Goal: Task Accomplishment & Management: Use online tool/utility

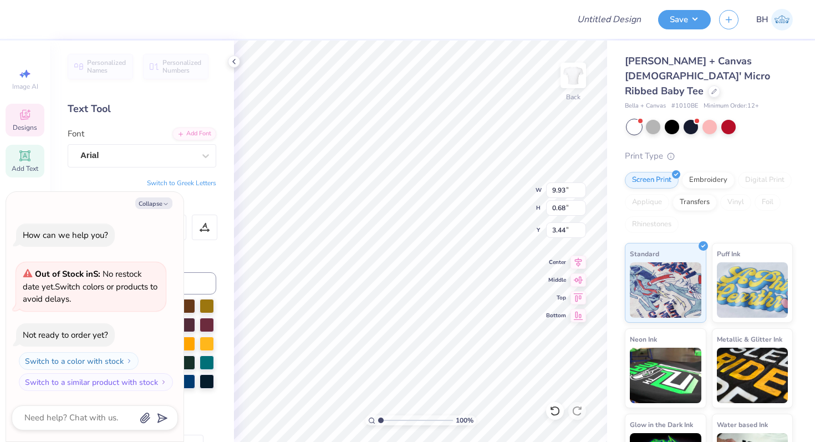
type textarea "x"
type textarea "DELTA DELTA"
type textarea "x"
type textarea "DELTA DELTA"
type textarea "x"
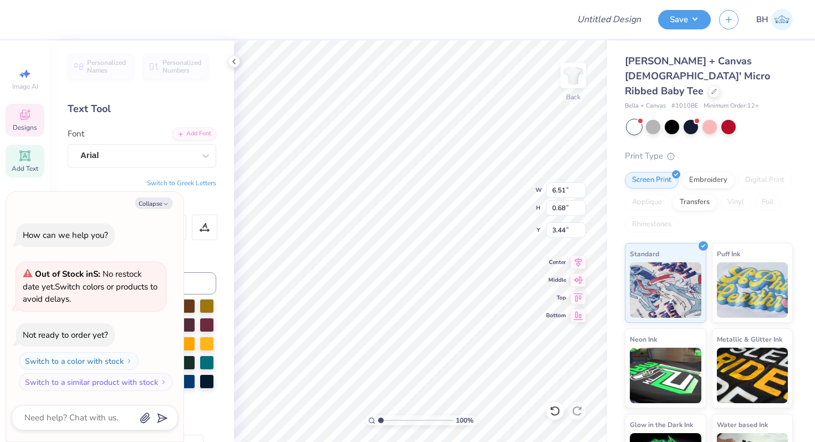
type textarea "DELTA G"
type textarea "x"
type textarea "DELTA Ga"
type textarea "x"
type textarea "DELTA Gam"
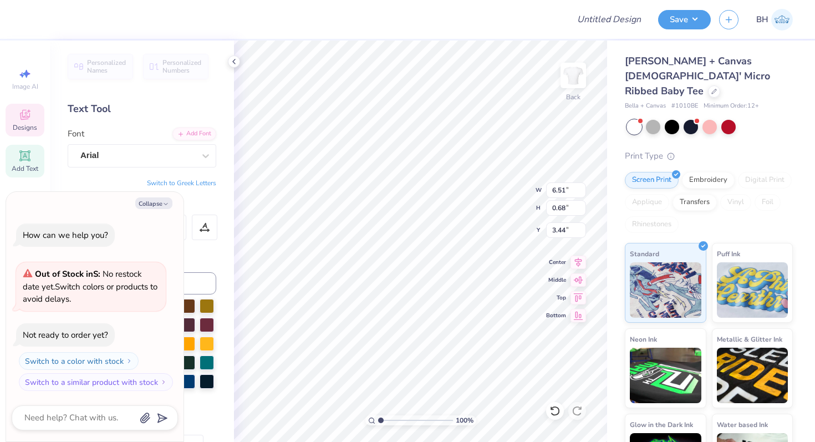
type textarea "x"
type textarea "DELTA Gamma"
type textarea "x"
type textarea "DELTA Gamm"
type textarea "x"
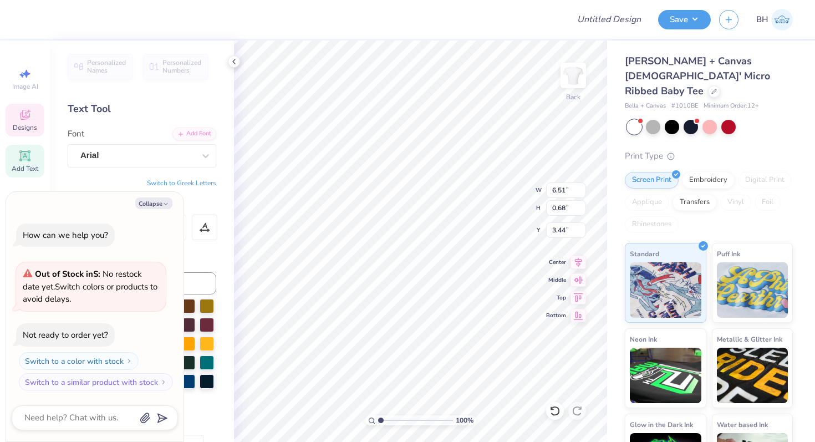
type textarea "DELTA Ga"
type textarea "x"
type textarea "DELTA G"
type textarea "x"
type textarea "DELTA GA"
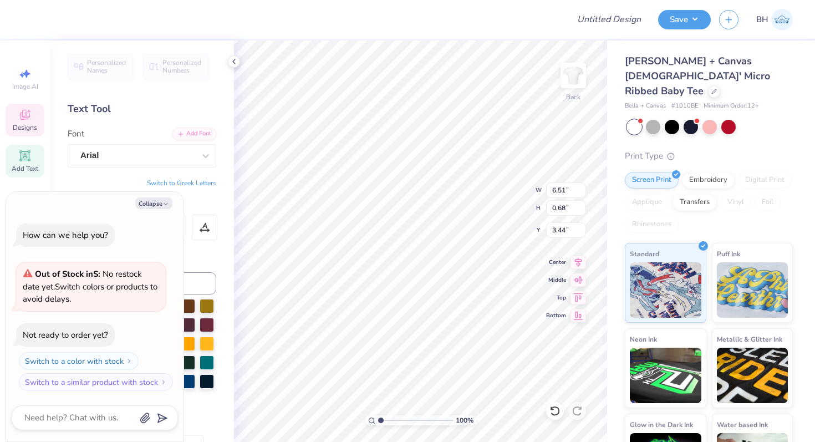
type textarea "x"
type textarea "DELTA GAM"
type textarea "x"
type textarea "DELTA GAMMA"
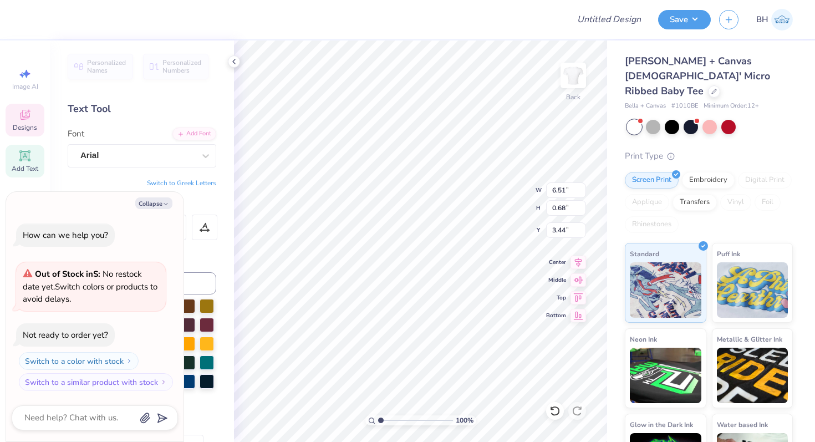
type textarea "x"
type input "2.81"
type input "0.52"
type input "4.45"
type textarea "x"
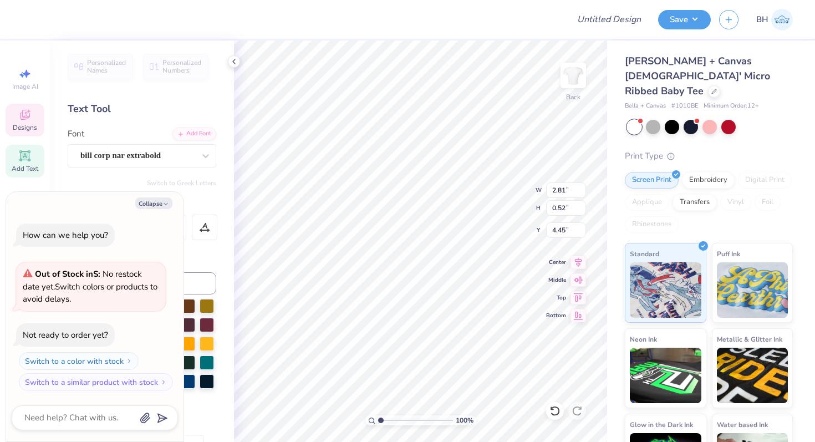
type textarea "EST. 188"
type textarea "x"
type textarea "EST. 18"
type textarea "x"
type textarea "EST. 187"
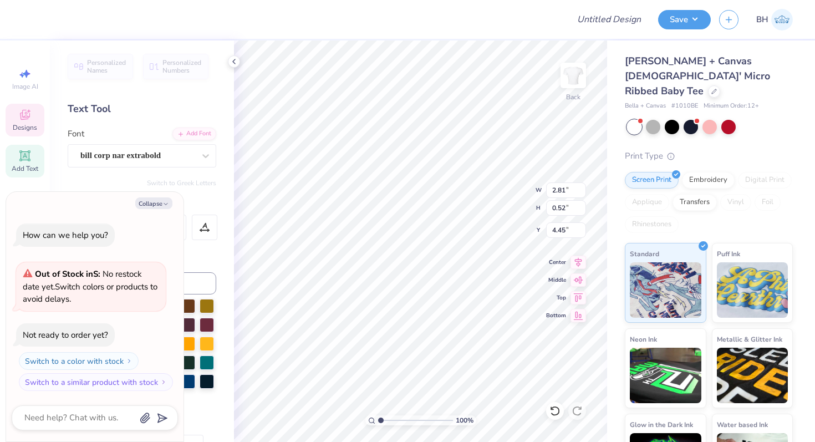
type textarea "x"
type textarea "EST. 1873"
type textarea "x"
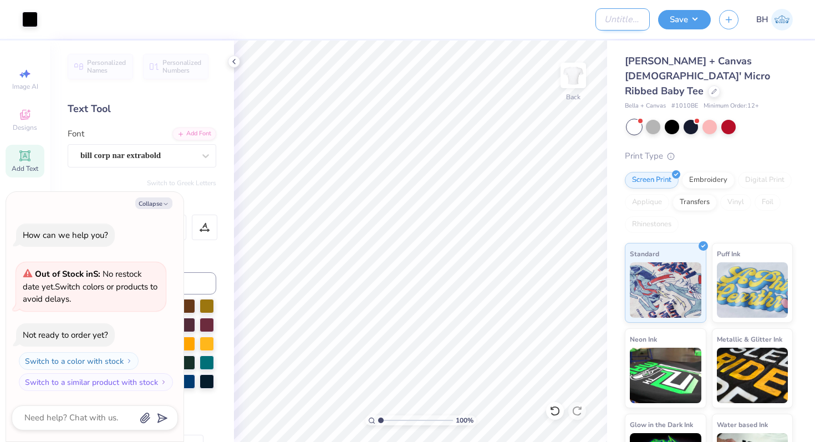
click at [609, 19] on input "Design Title" at bounding box center [622, 19] width 54 height 22
type input "D"
type textarea "x"
type input "DG"
type textarea "x"
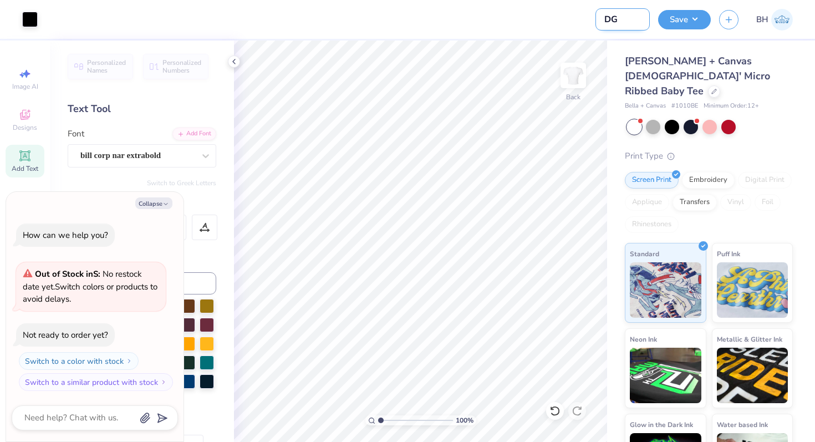
type input "DG"
type textarea "x"
type input "DG."
type textarea "x"
type input "DG. W"
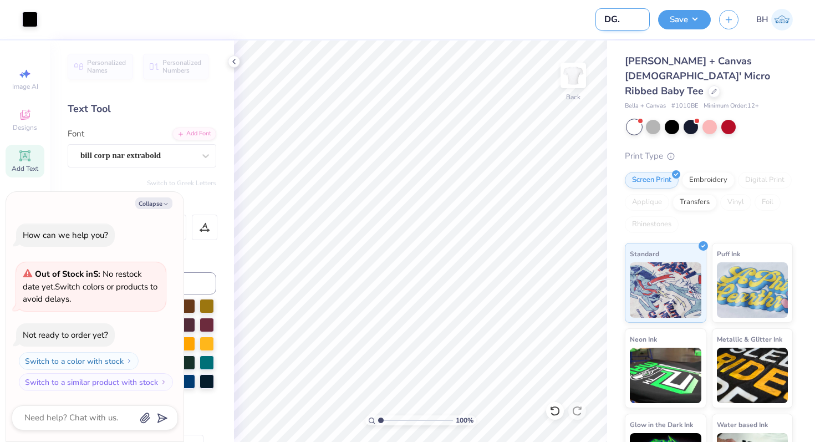
type textarea "x"
type input "DG. Wh"
type textarea "x"
type input "DG. Whi"
type textarea "x"
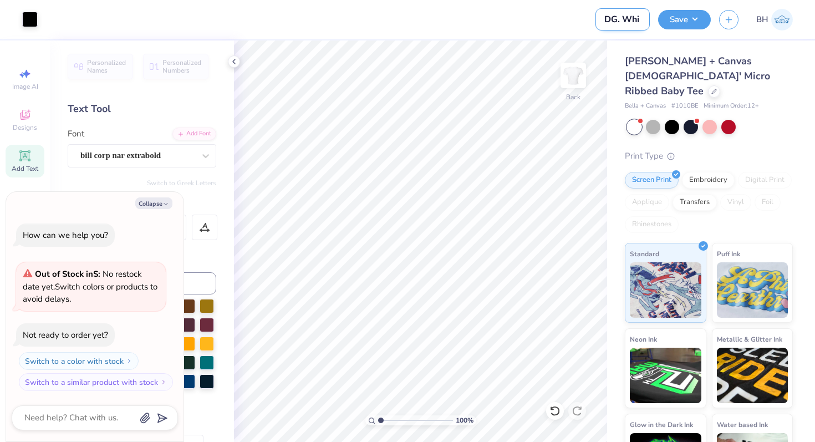
type input "DG. Wh"
type textarea "x"
type input "DG. W"
type textarea "x"
type input "DG."
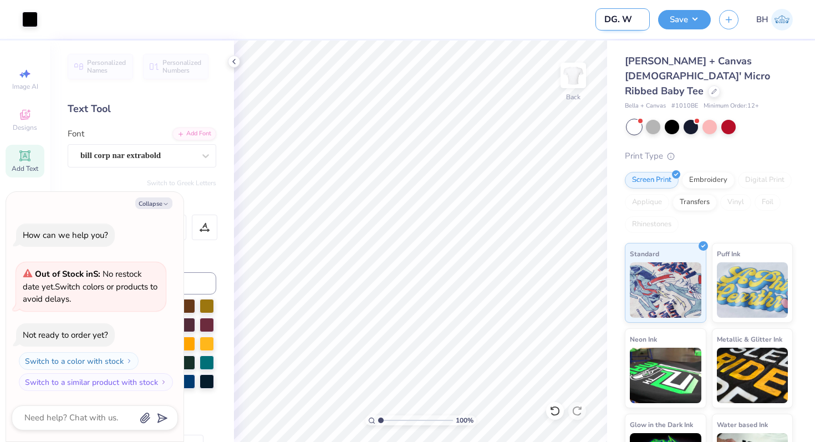
type textarea "x"
type input "DG."
type textarea "x"
type input "DG"
type textarea "x"
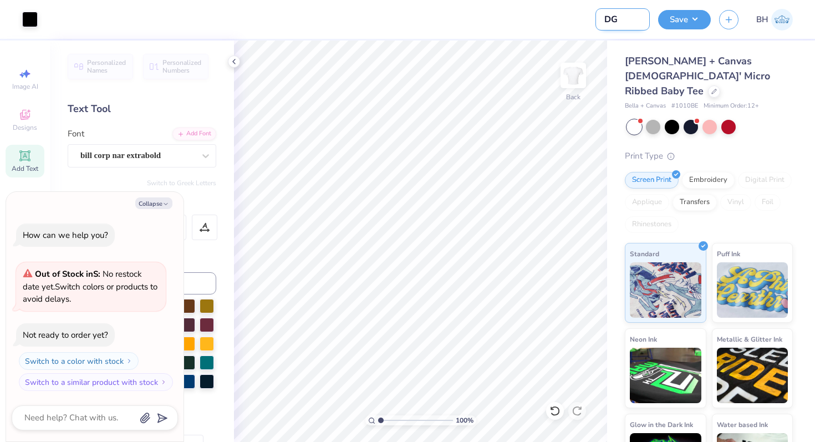
type input "DG"
type textarea "x"
type input "DG s"
type textarea "x"
type input "DG si"
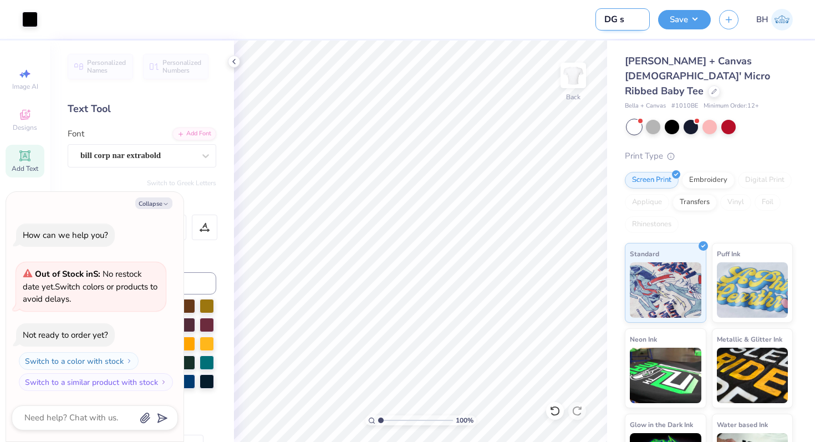
type textarea "x"
type input "DG sim"
type textarea "x"
type input "DG simp"
type textarea "x"
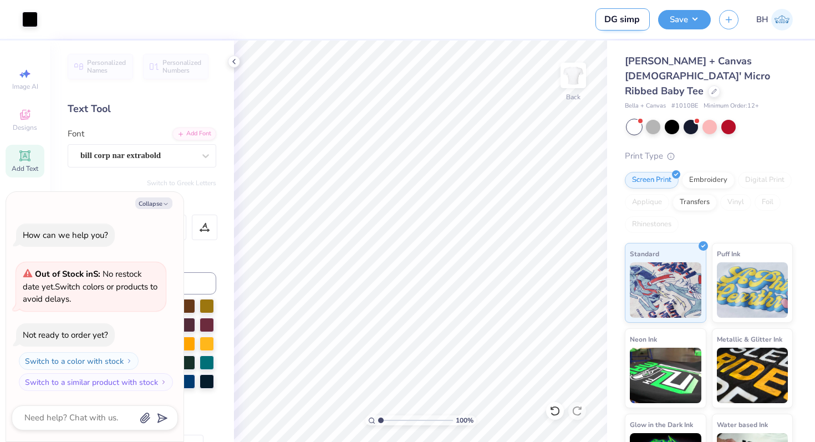
type input "DG simpl"
type textarea "x"
type input "DG simple"
type textarea "x"
type input "DG simple"
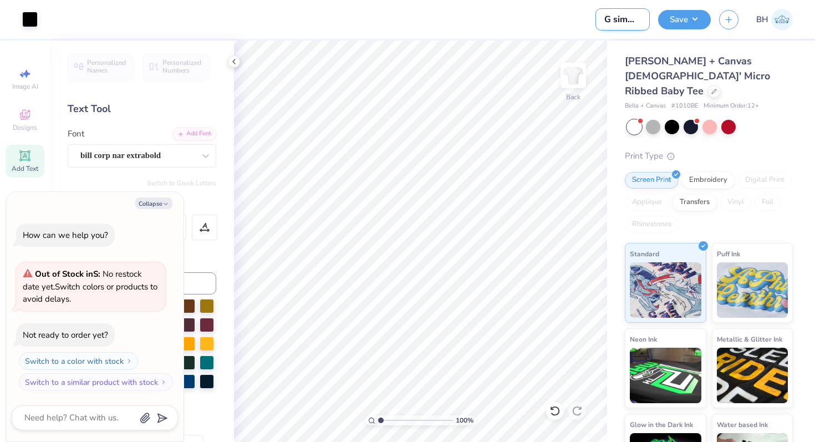
type textarea "x"
type input "DG simple w"
type textarea "x"
type input "DG simple wh"
type textarea "x"
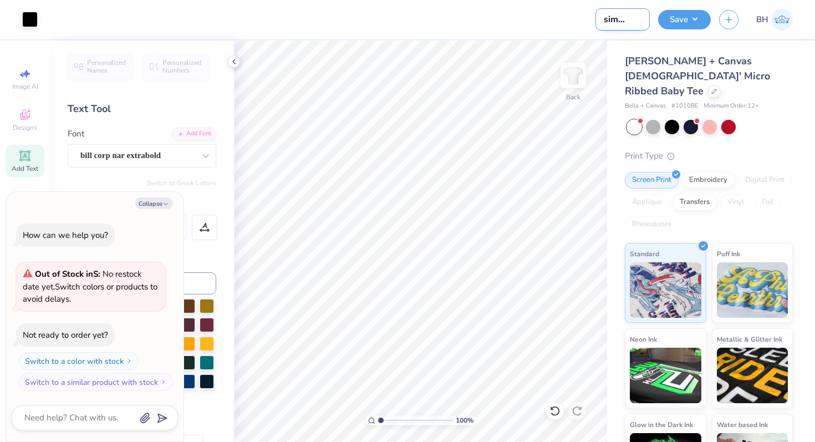
type input "DG simple whi"
type textarea "x"
type input "DG simple whit"
type textarea "x"
type input "DG simple white"
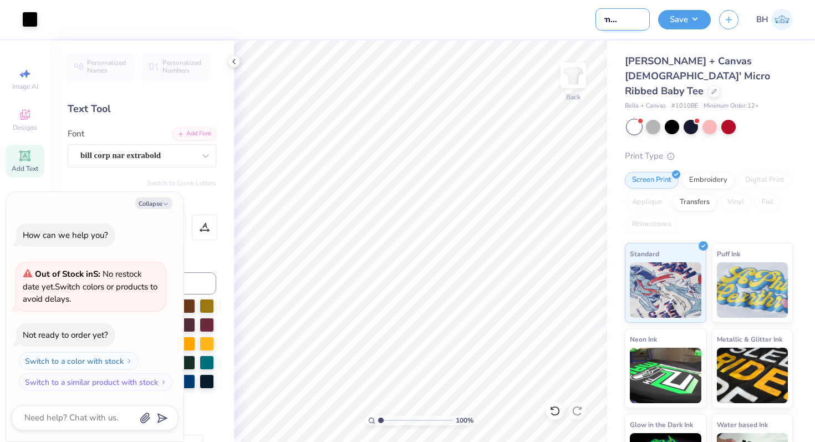
type textarea "x"
type input "DG simple white"
type textarea "x"
type input "DG simple white s"
type textarea "x"
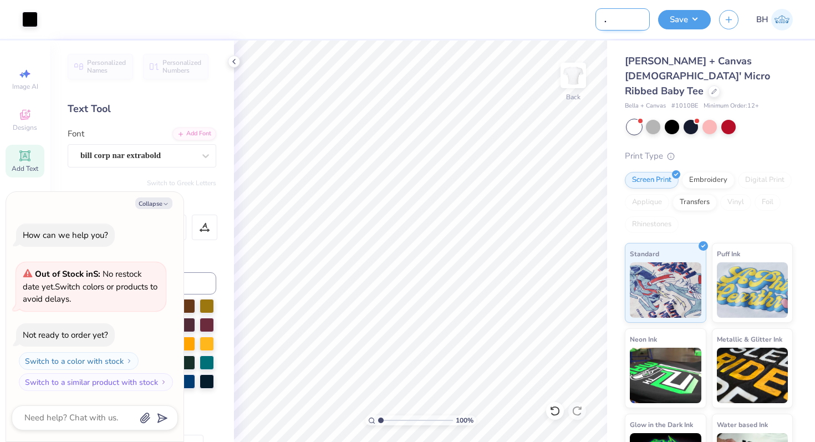
type input "DG simple white sh"
type textarea "x"
type input "DG simple white shi"
type textarea "x"
type input "DG simple white shir"
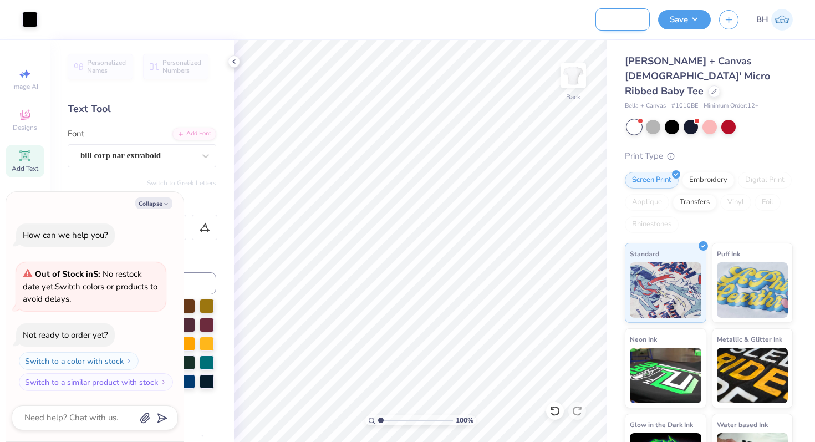
type textarea "x"
type input "DG simple white shirt"
type textarea "x"
type input "DG simple white shirt"
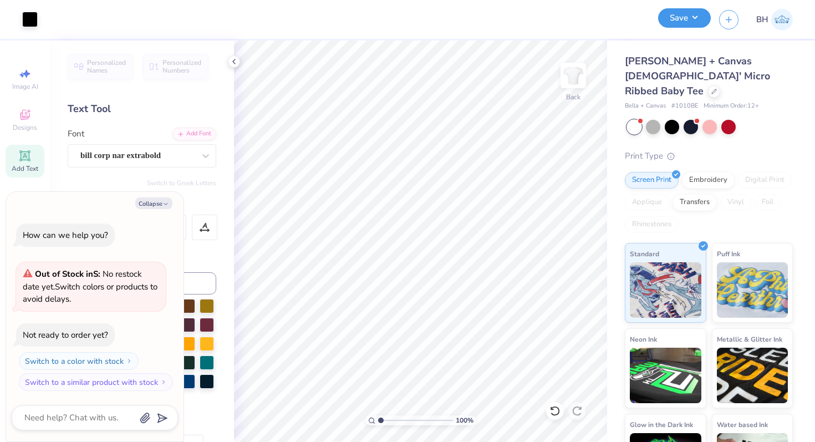
click at [702, 12] on button "Save" at bounding box center [684, 17] width 53 height 19
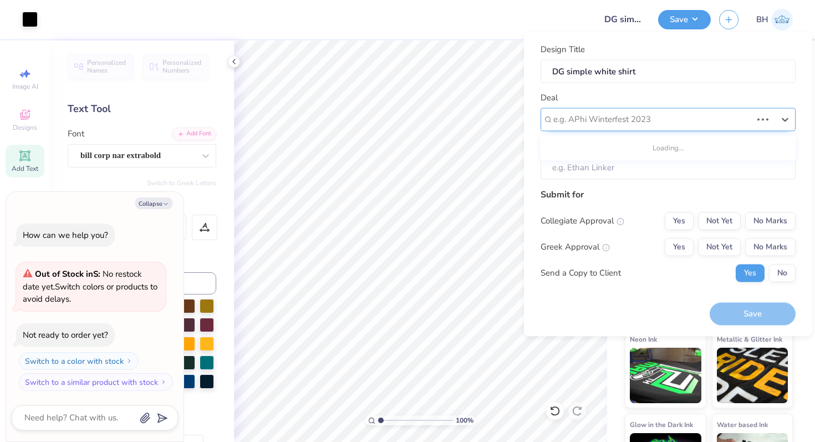
click at [595, 125] on div at bounding box center [652, 119] width 198 height 15
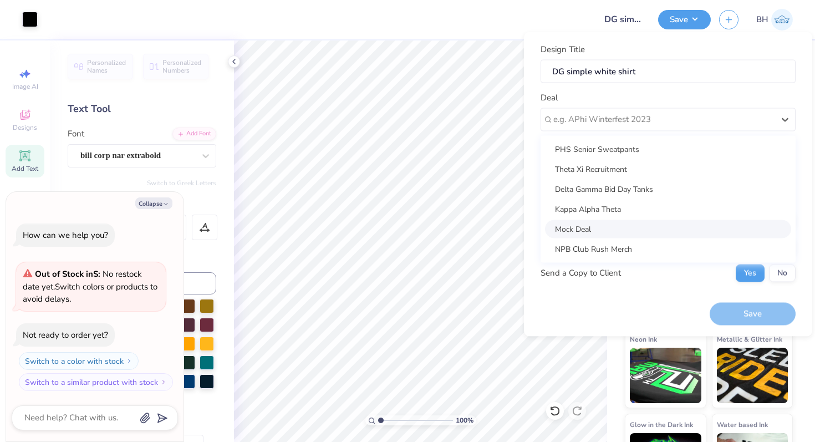
click at [584, 229] on div "Mock Deal" at bounding box center [668, 229] width 246 height 18
type textarea "x"
type input "Bella Henkels"
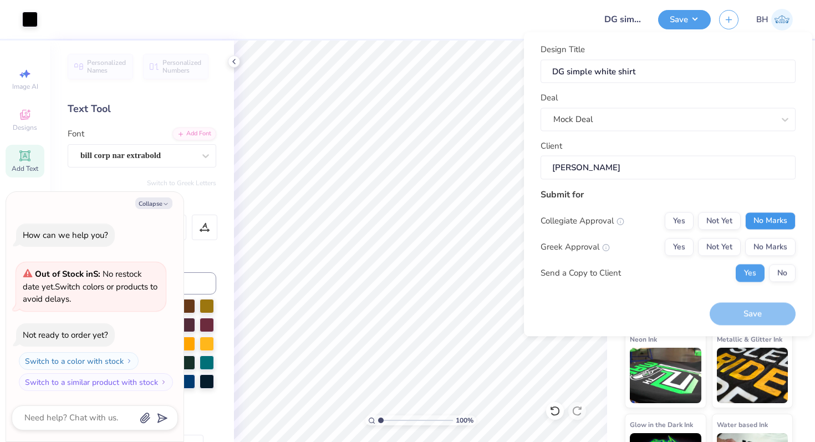
click at [757, 221] on button "No Marks" at bounding box center [770, 221] width 50 height 18
click at [686, 245] on button "Yes" at bounding box center [679, 247] width 29 height 18
click at [784, 272] on button "No" at bounding box center [782, 273] width 27 height 18
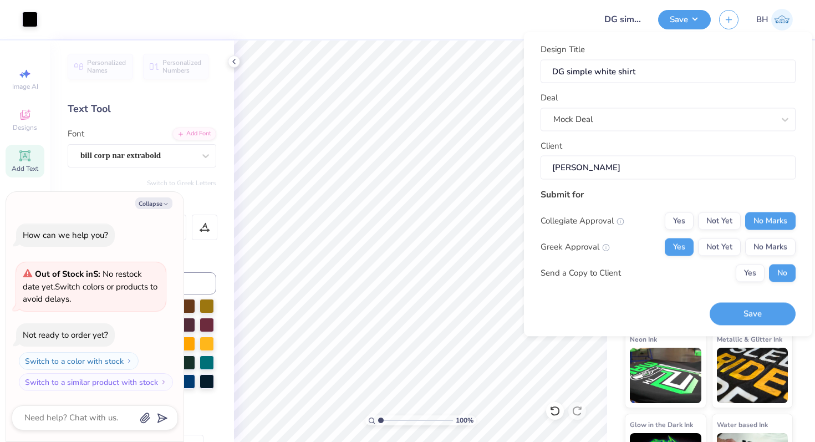
click at [763, 300] on div "Save" at bounding box center [753, 307] width 86 height 35
click at [756, 311] on button "Save" at bounding box center [753, 314] width 86 height 23
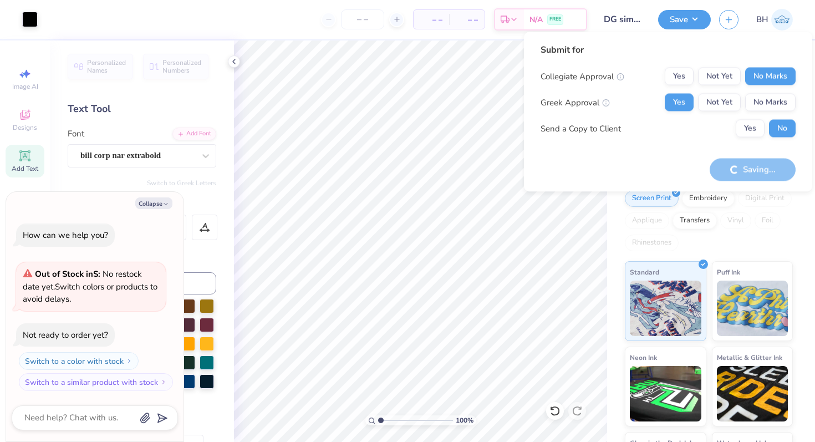
type textarea "x"
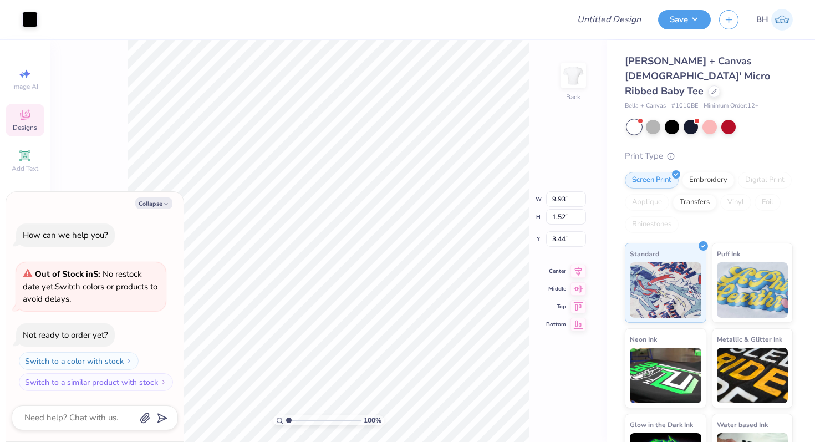
type textarea "x"
type input "0.68"
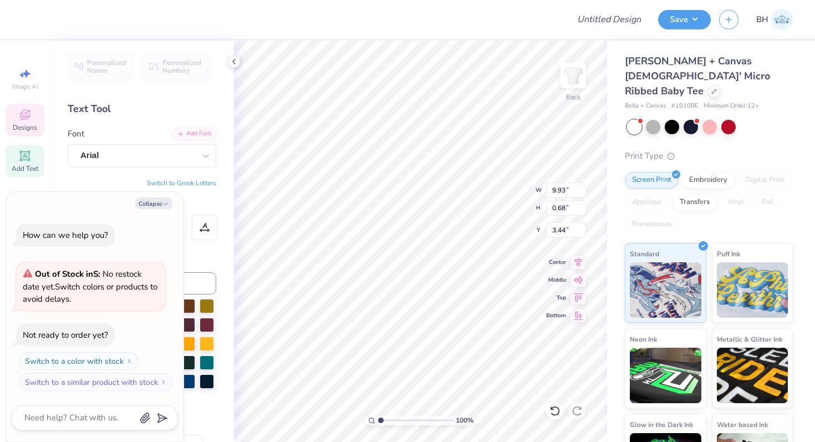
type textarea "x"
type input "3.46"
type textarea "x"
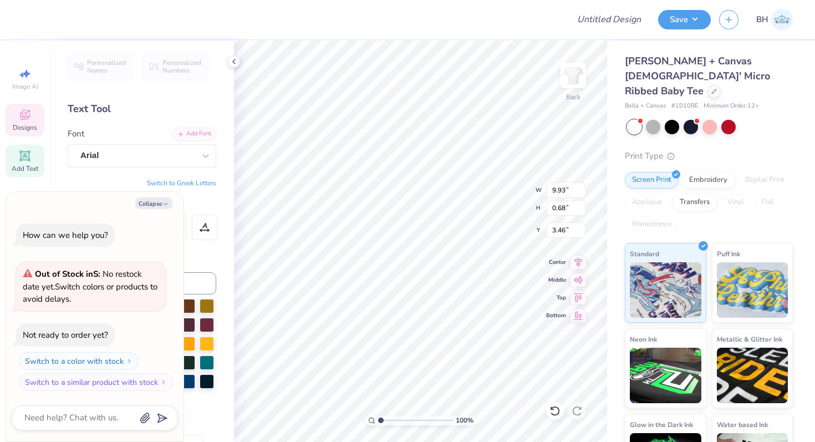
type textarea "Ch"
type textarea "x"
type textarea "Chi"
type textarea "x"
type textarea "Ch"
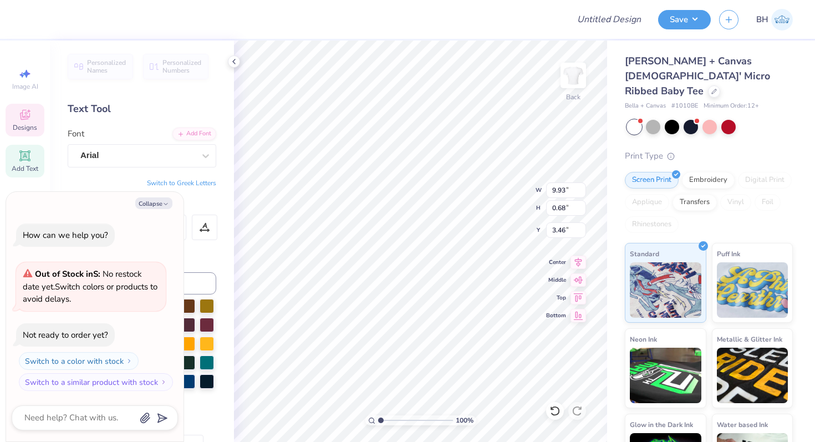
type textarea "x"
type textarea "C"
type textarea "x"
type textarea "Ch"
type textarea "x"
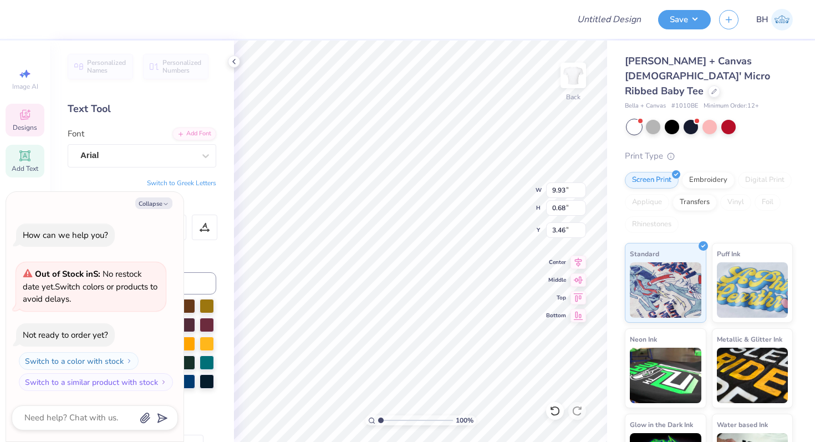
type textarea "Chi"
type textarea "x"
type textarea "Chi o"
type textarea "x"
type textarea "Chi om"
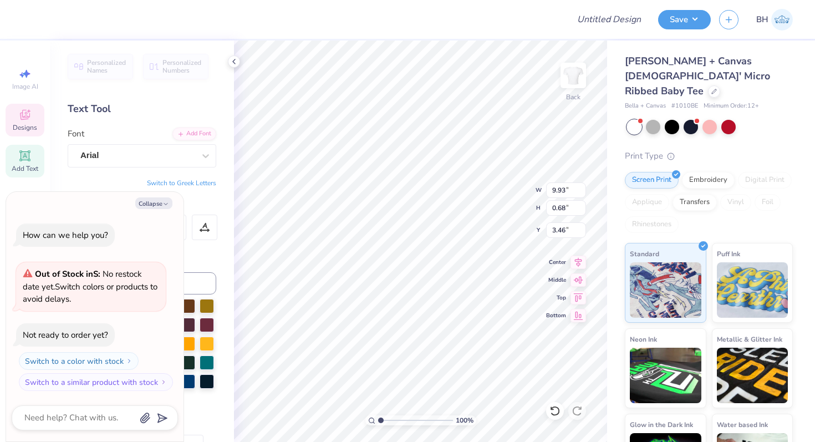
scroll to position [0, 1]
type textarea "x"
type textarea "Chi o"
type textarea "x"
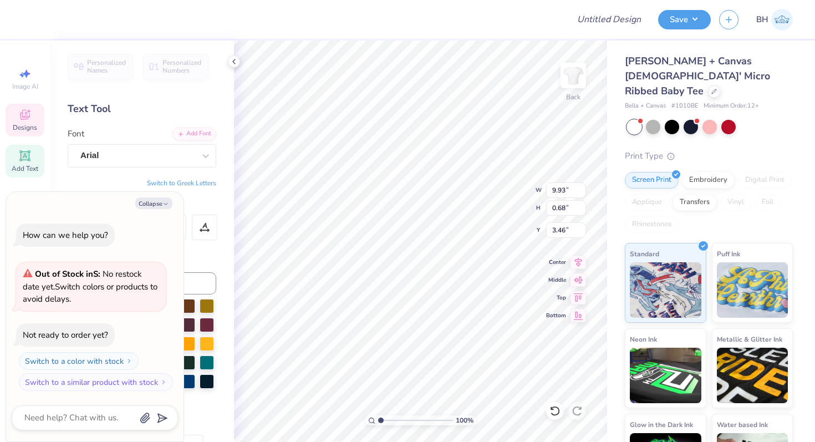
type textarea "Chi"
type textarea "x"
type textarea "Chi"
type textarea "x"
type textarea "Ch"
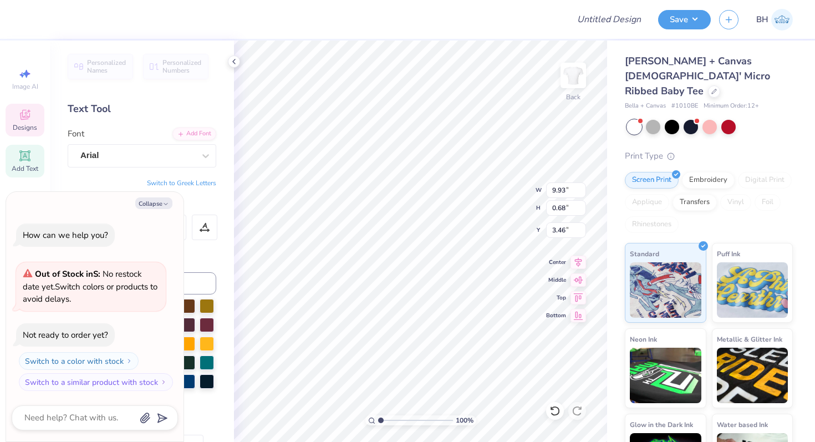
type textarea "x"
type textarea "C"
type textarea "x"
type textarea "CI"
type textarea "x"
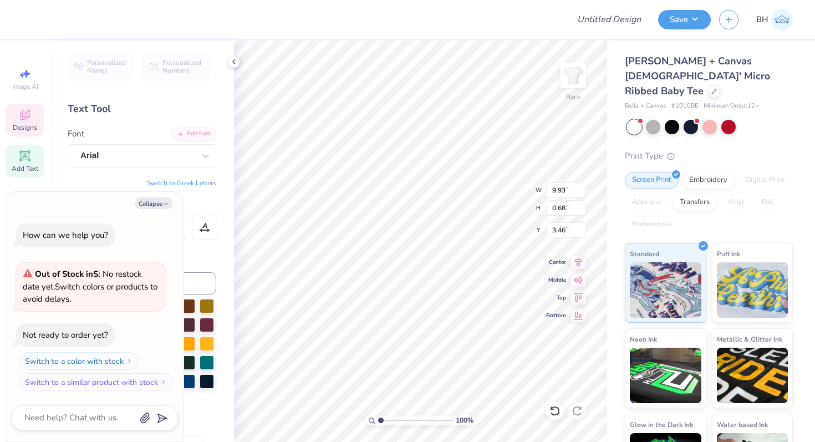
type textarea "C"
type textarea "x"
type textarea "CH"
type textarea "x"
type textarea "CHI"
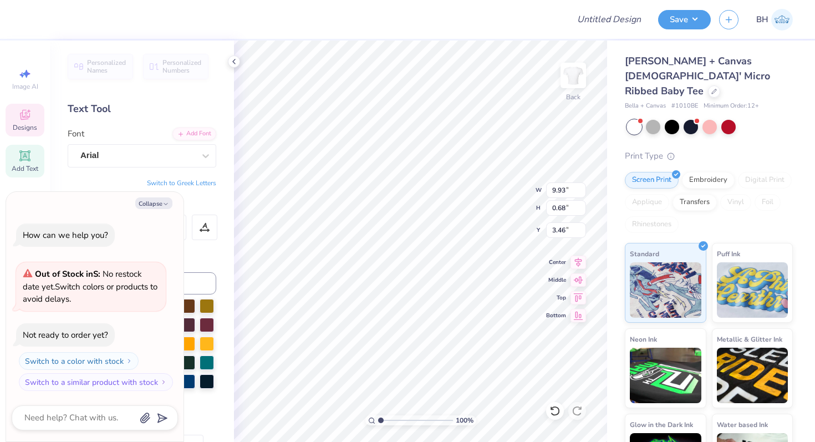
type textarea "x"
type textarea "CHI"
type textarea "x"
type textarea "CHI OM"
type textarea "x"
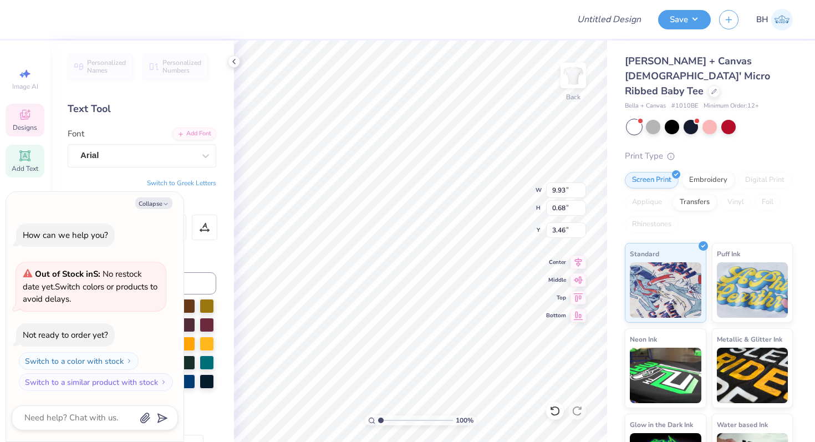
type textarea "CHI OME"
type textarea "x"
type textarea "[PERSON_NAME]"
type textarea "x"
type textarea "CHI OMEGA"
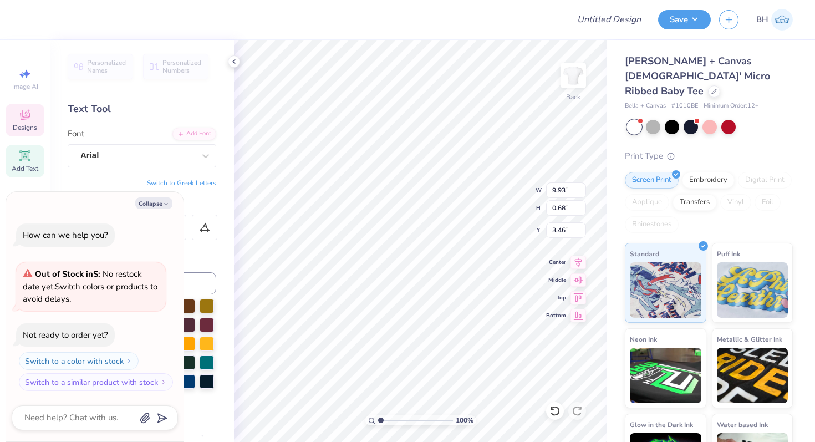
scroll to position [0, 2]
type textarea "x"
type input "4.46"
type textarea "x"
type textarea "EST. 1"
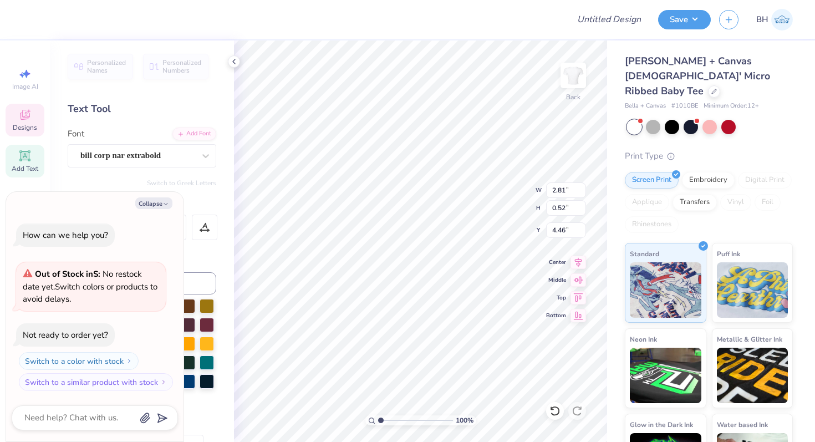
scroll to position [0, 0]
type textarea "x"
type textarea "EST. 18"
type textarea "x"
type textarea "EST. 189"
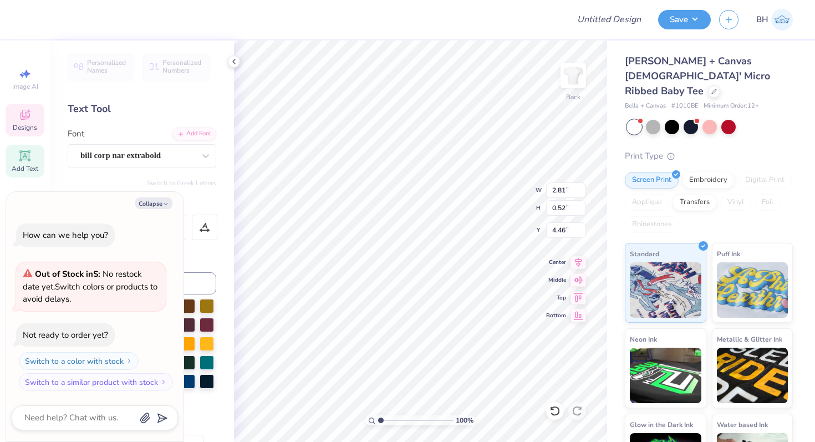
type textarea "x"
type textarea "EST. 1895"
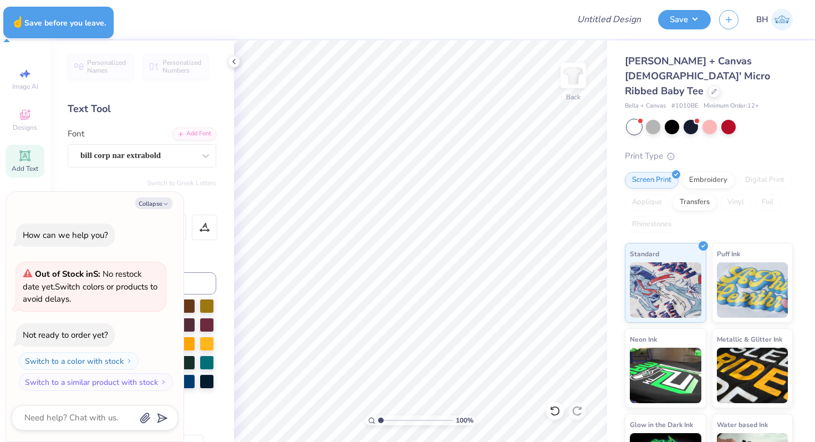
type textarea "x"
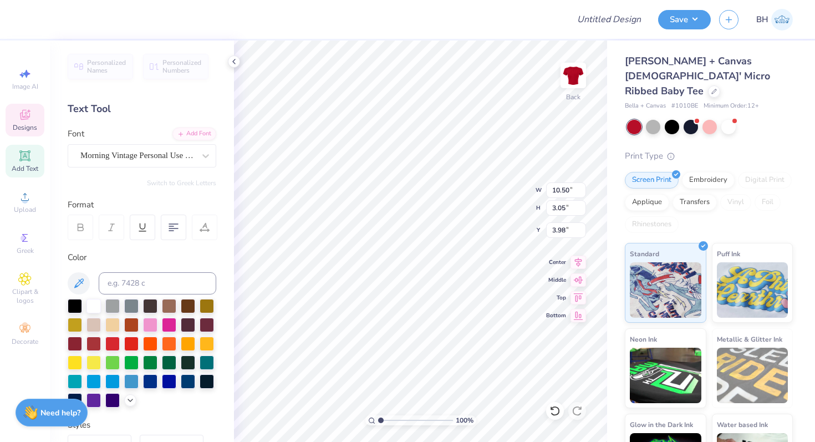
scroll to position [0, 1]
click at [552, 410] on icon at bounding box center [554, 410] width 11 height 11
type textarea "Chi Omega!"
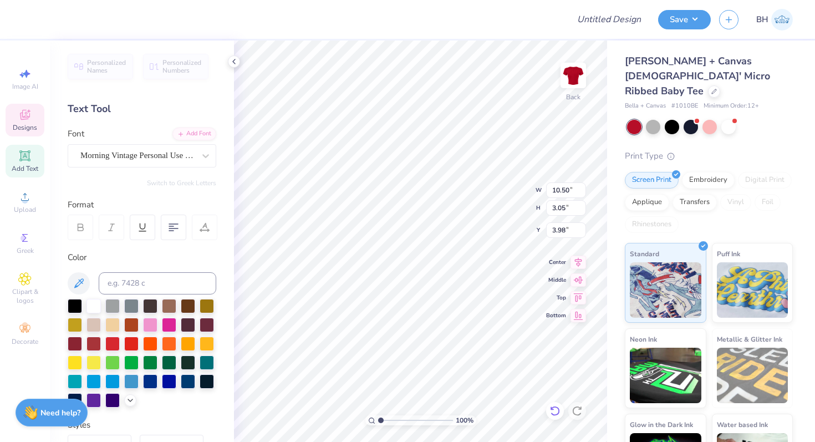
scroll to position [0, 2]
type input "6.51"
type textarea "Chi Omega!"
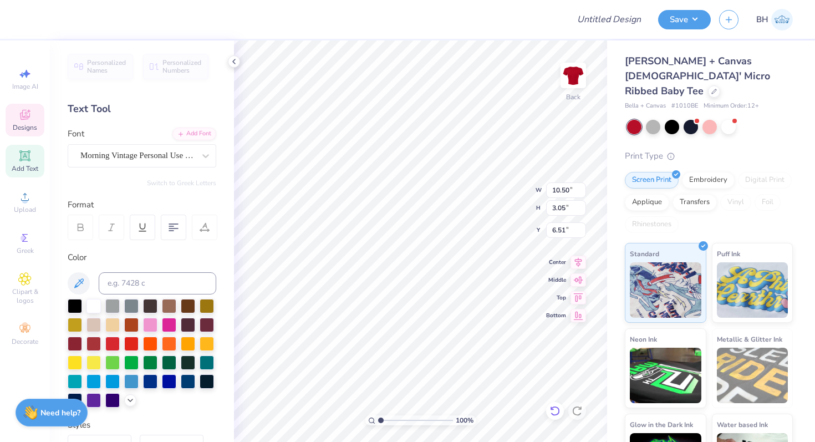
type input "9.03"
type textarea "Chi Omega!"
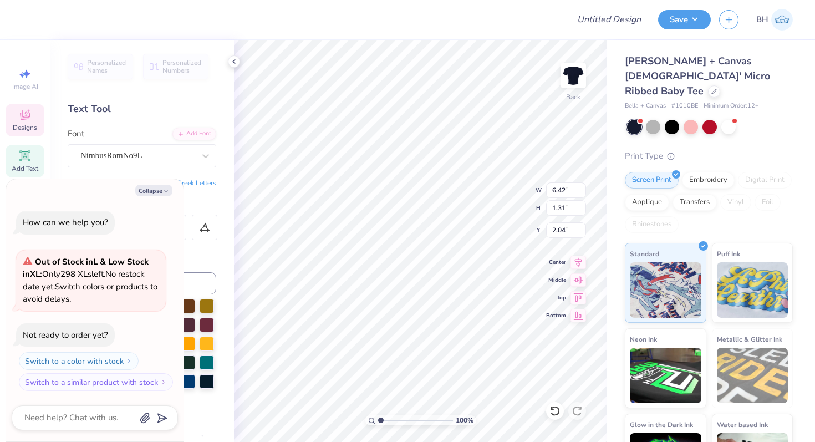
type textarea "x"
type textarea "Ch"
type textarea "x"
type textarea "Ch"
type textarea "x"
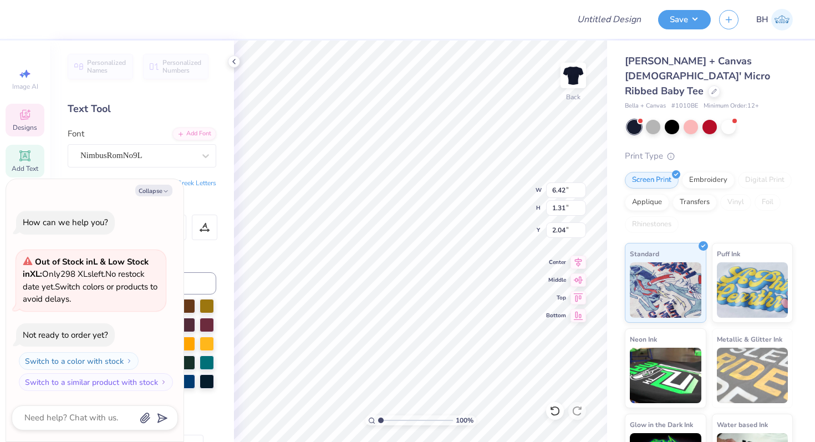
type textarea "C"
type textarea "x"
type textarea "H"
type textarea "x"
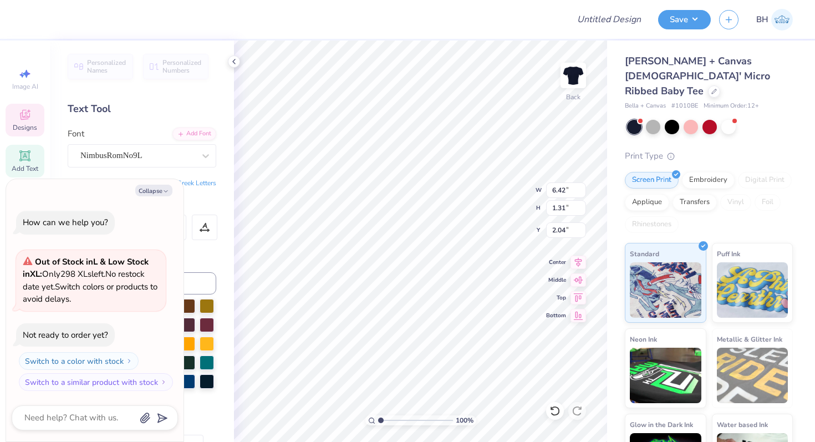
type textarea "x"
type textarea "CH"
type textarea "x"
type textarea "CHI"
type textarea "x"
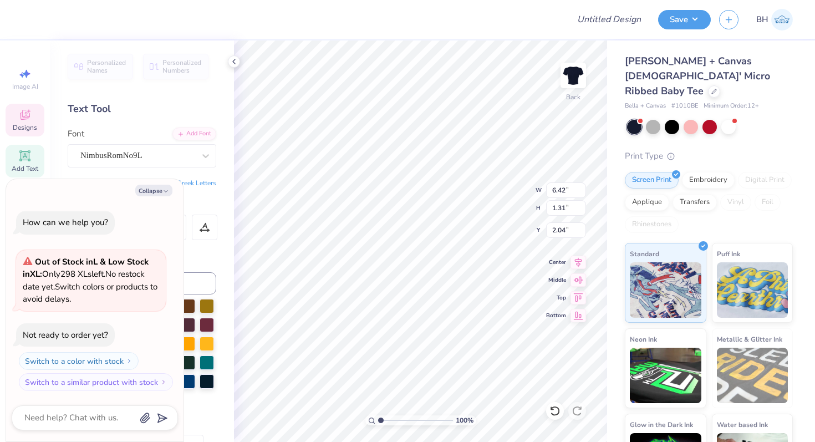
type textarea "CHI"
type textarea "x"
type textarea "CHI OM"
type textarea "x"
type textarea "CHI OME"
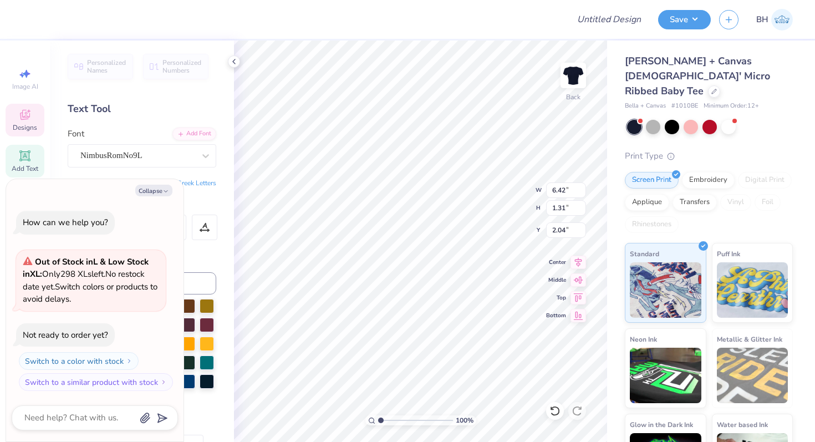
type textarea "x"
type textarea "CHI OMEG"
type textarea "x"
type textarea "CHI OMEGA"
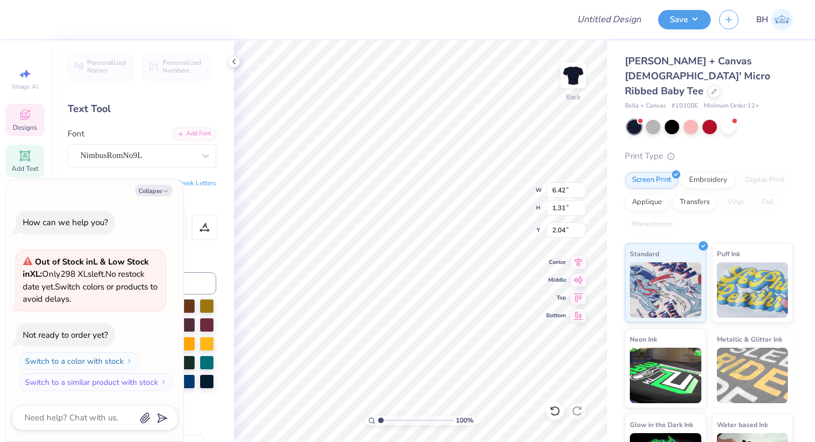
type textarea "x"
type textarea "C"
type textarea "x"
type textarea "CH"
type textarea "x"
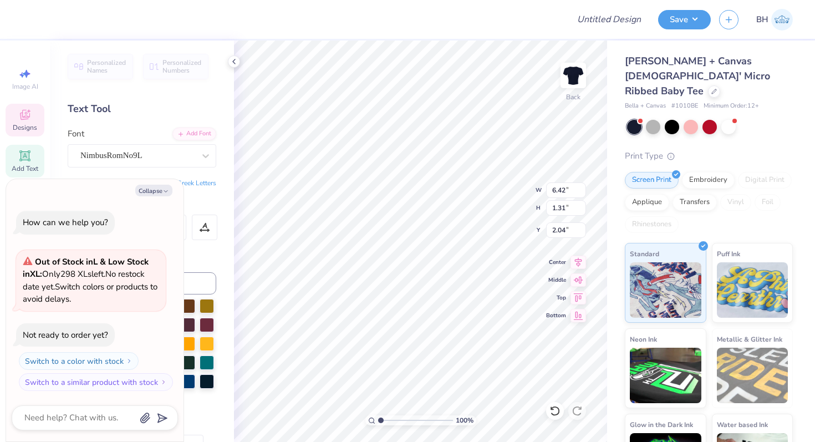
type textarea "CHI"
type textarea "x"
type textarea "CHI"
type textarea "x"
type textarea "CHI OM"
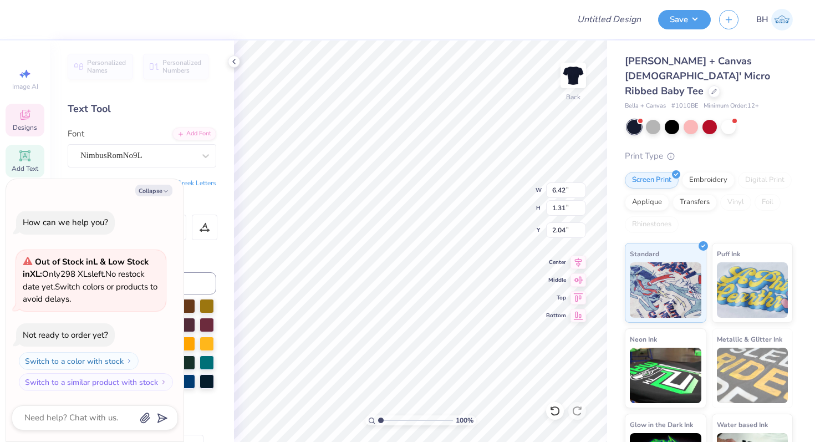
type textarea "x"
type textarea "CHI OME"
type textarea "x"
type textarea "CHI OMEGA"
type textarea "x"
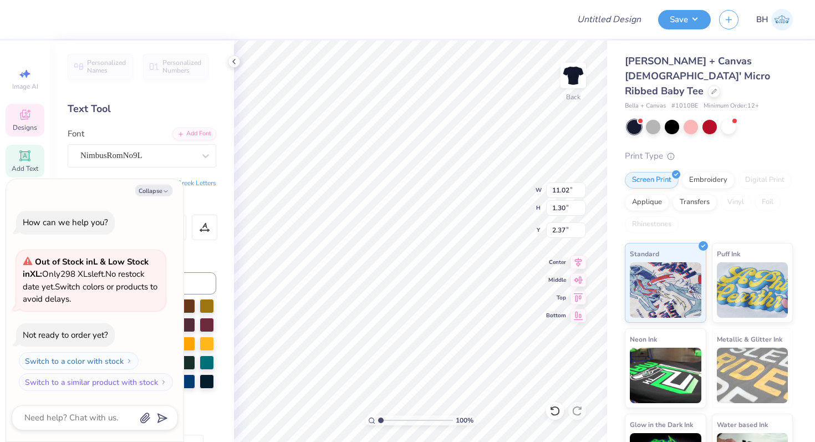
type input "10.56"
type input "1.24"
type input "2.42"
type textarea "x"
type input "1.99"
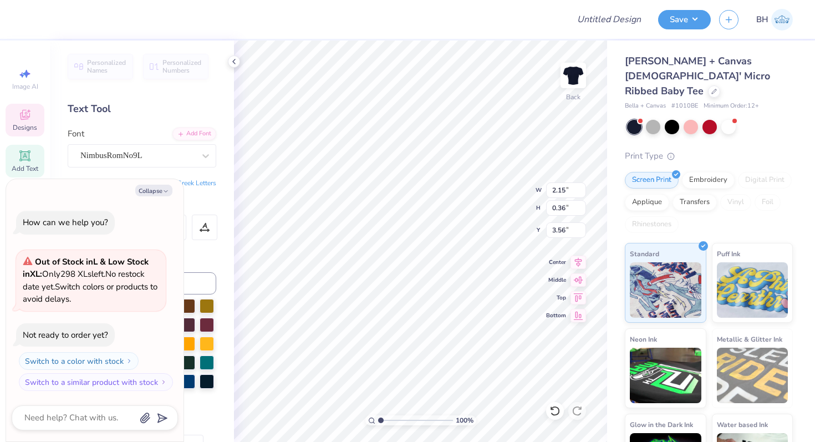
type textarea "x"
type textarea "EST. 187"
type textarea "x"
type textarea "EST. 18"
type textarea "x"
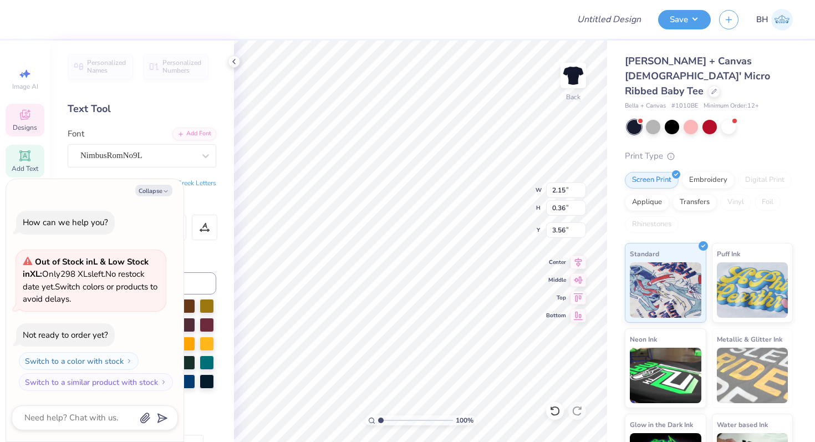
type textarea "EST. 189"
type textarea "x"
type textarea "EST. 1895"
click at [556, 271] on div "100 % Back W 2.15 2.15 " H 0.36 0.36 " Y 3.56 3.56 " Center Middle Top Bottom" at bounding box center [420, 240] width 373 height 401
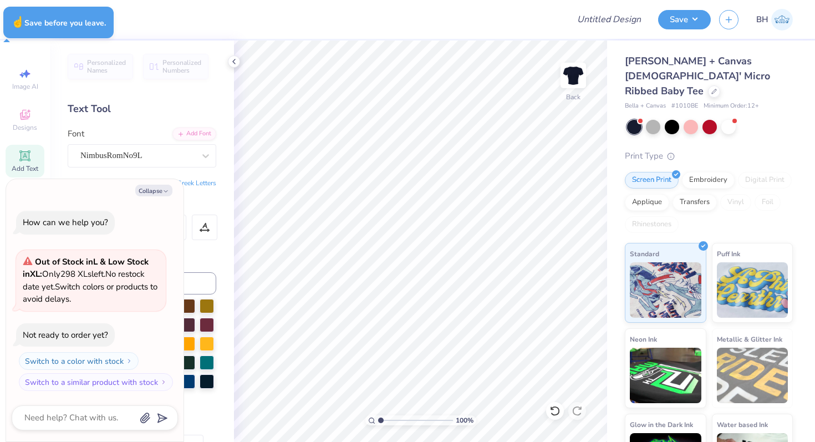
type textarea "x"
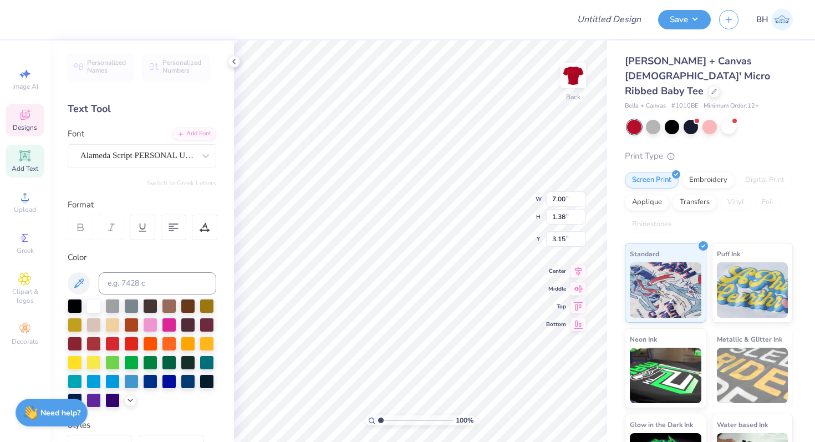
scroll to position [0, 1]
type textarea "chi omega davis"
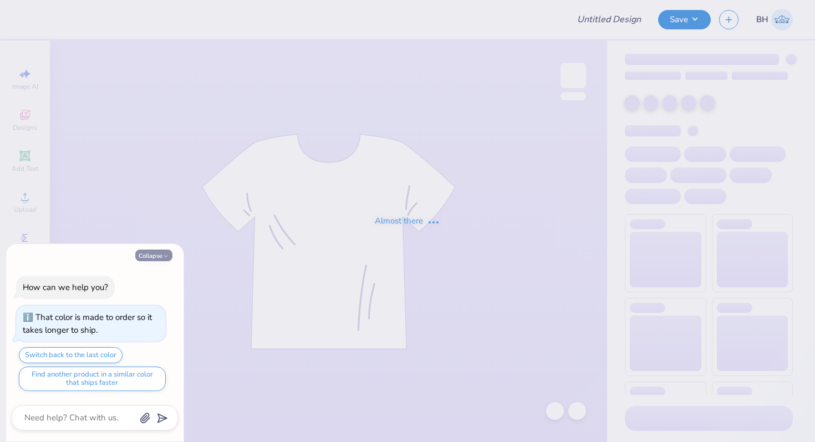
click at [157, 252] on button "Collapse" at bounding box center [153, 255] width 37 height 12
type textarea "x"
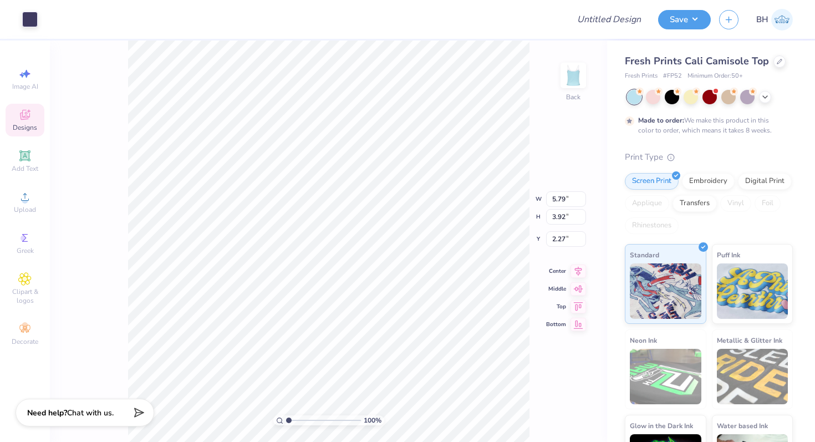
type input "1.65"
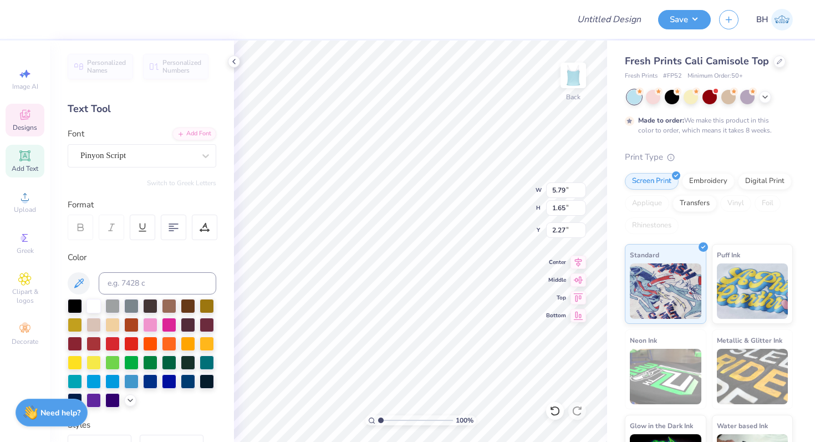
type textarea "Chi Omega"
click at [653, 96] on div at bounding box center [653, 96] width 14 height 14
click at [34, 22] on div at bounding box center [30, 19] width 16 height 16
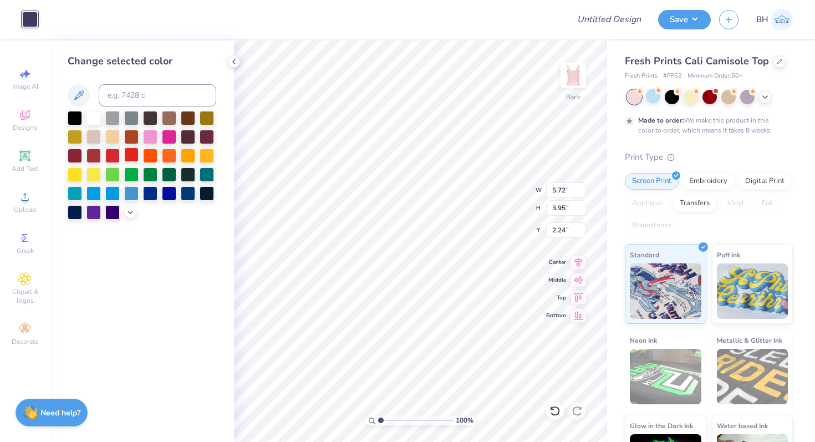
click at [131, 160] on div at bounding box center [131, 154] width 14 height 14
click at [90, 114] on div at bounding box center [93, 117] width 14 height 14
click at [152, 119] on div at bounding box center [150, 117] width 14 height 14
click at [74, 119] on div at bounding box center [75, 117] width 14 height 14
click at [167, 137] on div at bounding box center [169, 136] width 14 height 14
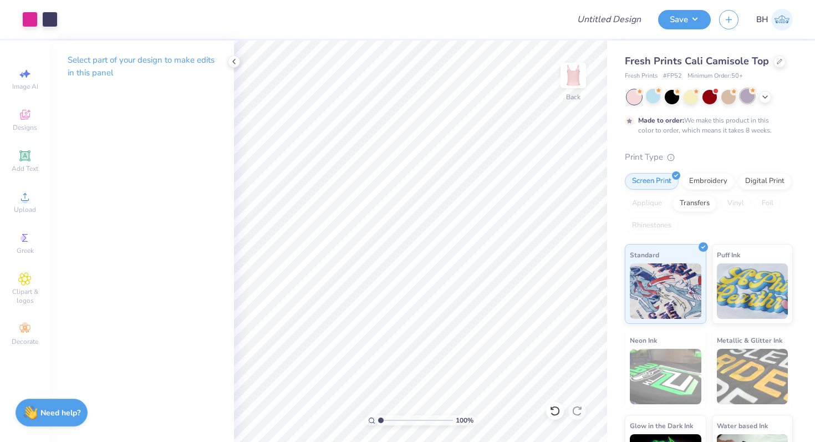
click at [748, 94] on div at bounding box center [747, 96] width 14 height 14
click at [767, 96] on icon at bounding box center [765, 95] width 9 height 9
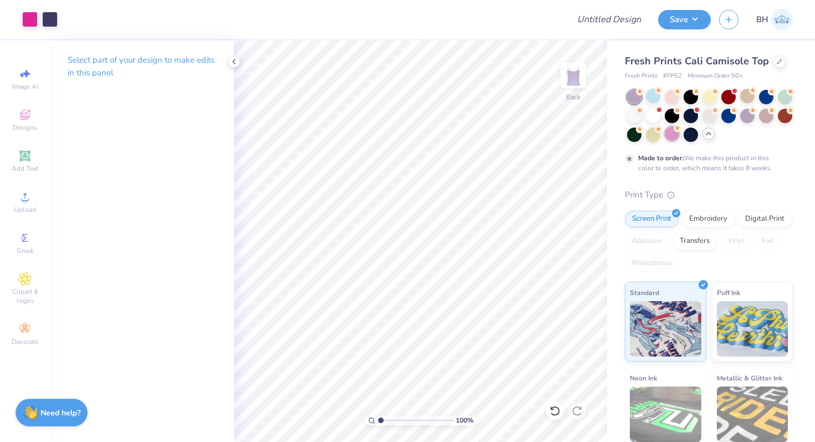
click at [671, 132] on div at bounding box center [672, 133] width 14 height 14
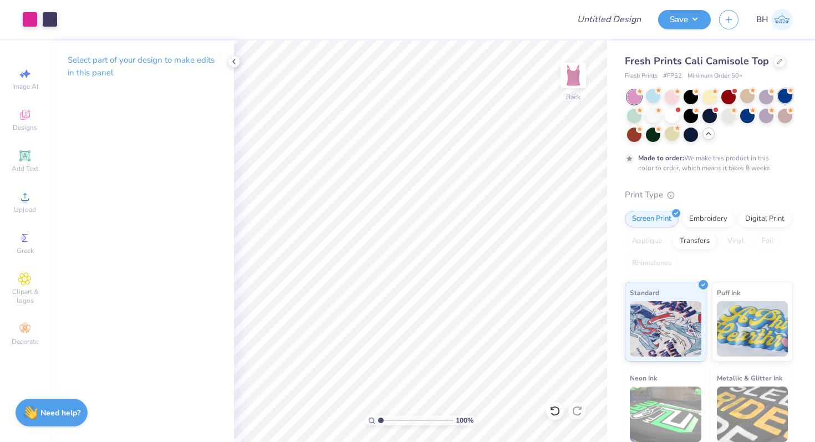
click at [783, 94] on div at bounding box center [785, 96] width 14 height 14
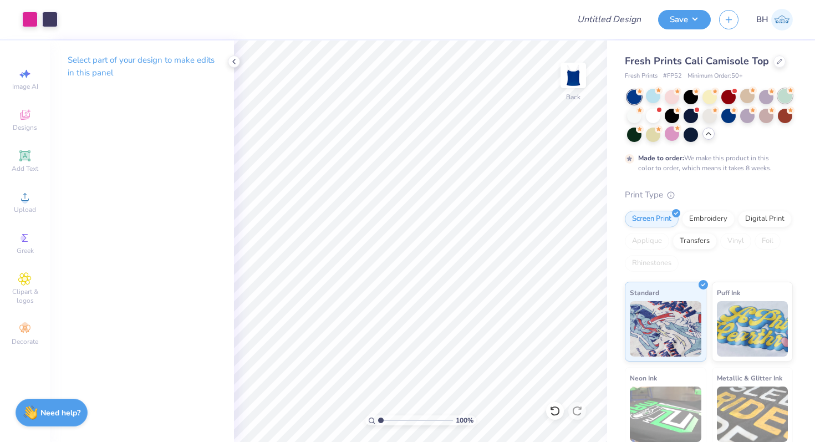
click at [783, 95] on div at bounding box center [785, 96] width 14 height 14
click at [649, 96] on div at bounding box center [653, 96] width 14 height 14
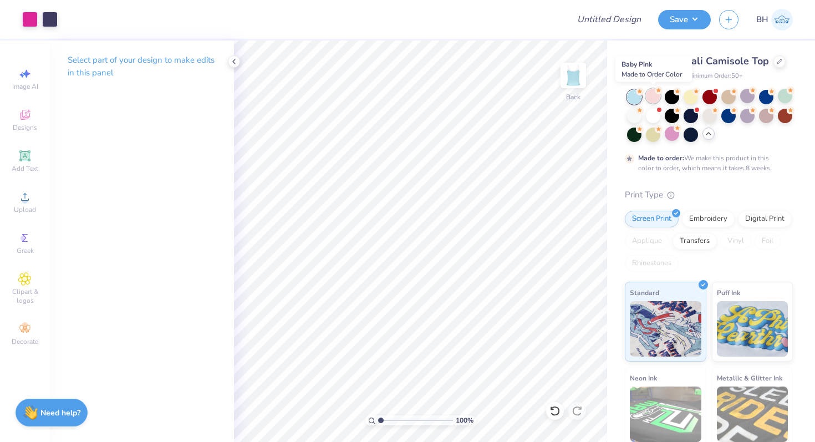
click at [654, 98] on div at bounding box center [653, 96] width 14 height 14
click at [732, 117] on div at bounding box center [728, 115] width 14 height 14
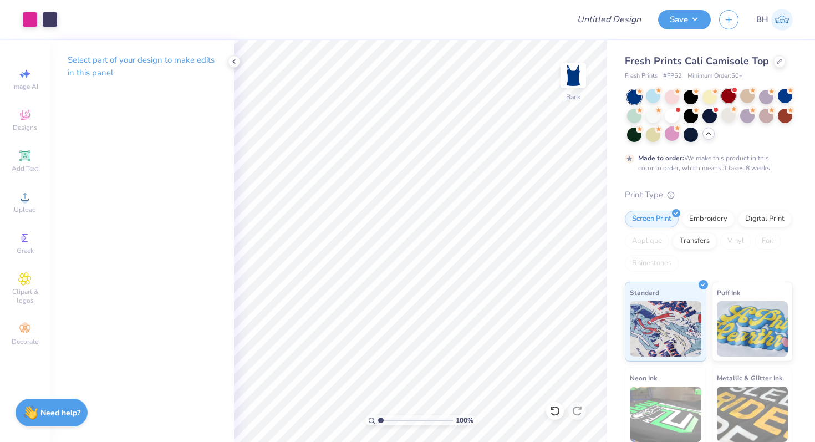
click at [727, 94] on div at bounding box center [728, 96] width 14 height 14
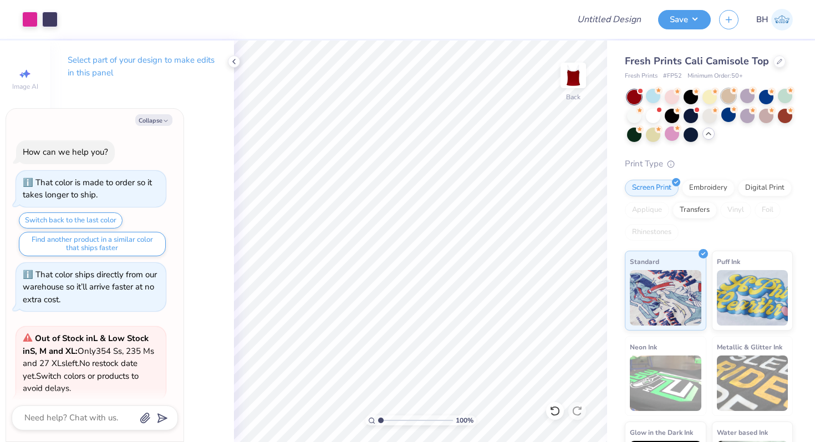
scroll to position [89, 0]
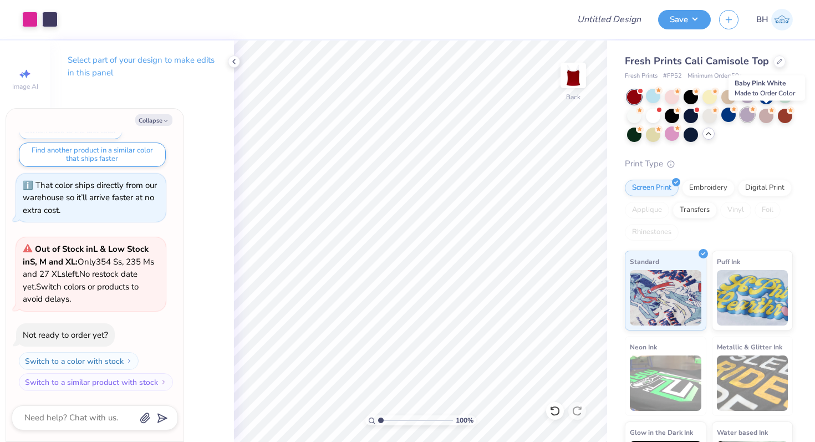
click at [755, 115] on div at bounding box center [747, 115] width 14 height 14
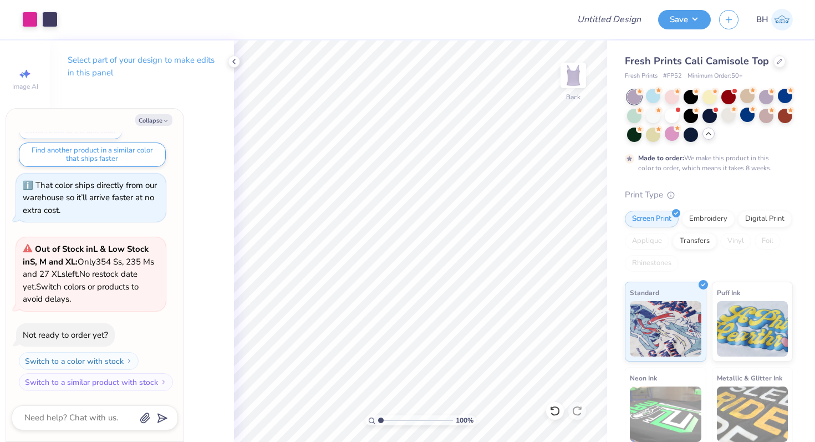
scroll to position [181, 0]
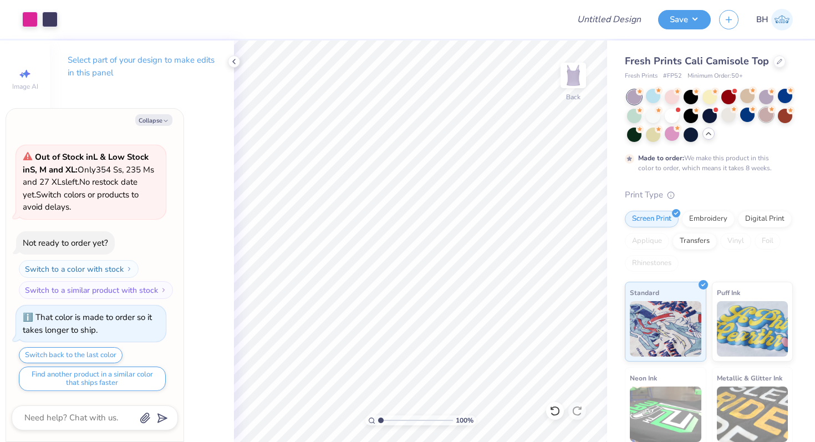
click at [763, 115] on div at bounding box center [766, 115] width 14 height 14
click at [744, 116] on div at bounding box center [747, 115] width 14 height 14
click at [730, 114] on div at bounding box center [728, 115] width 14 height 14
click at [656, 114] on div at bounding box center [653, 115] width 14 height 14
click at [657, 100] on div at bounding box center [653, 96] width 14 height 14
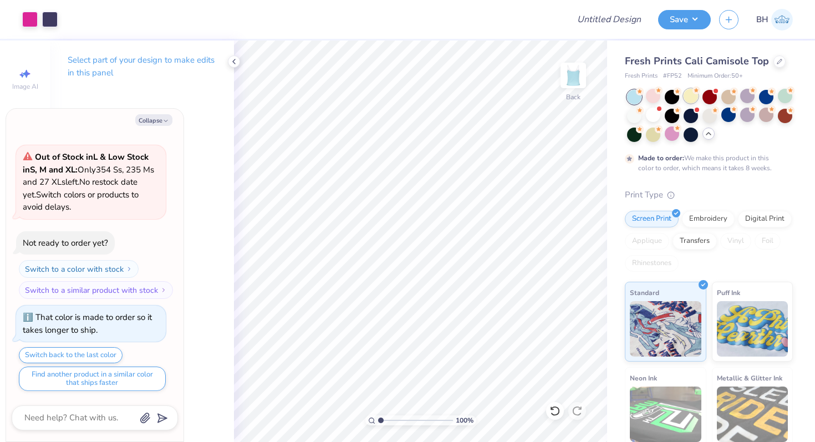
click at [691, 97] on div at bounding box center [691, 96] width 14 height 14
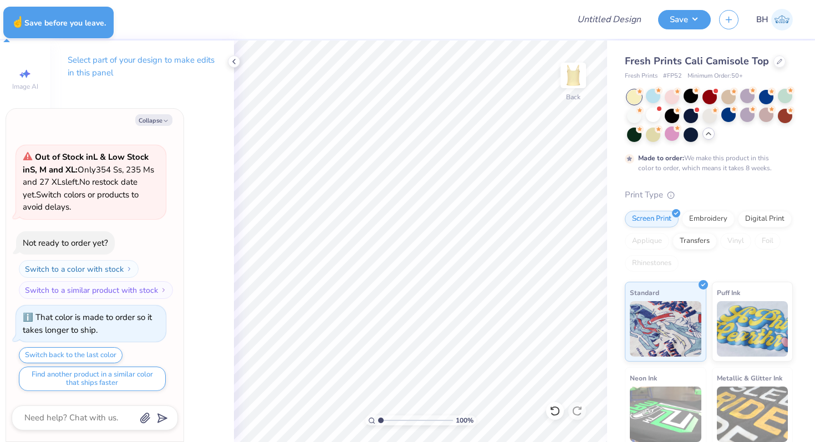
type textarea "x"
